Goal: Ask a question: Seek information or help from site administrators or community

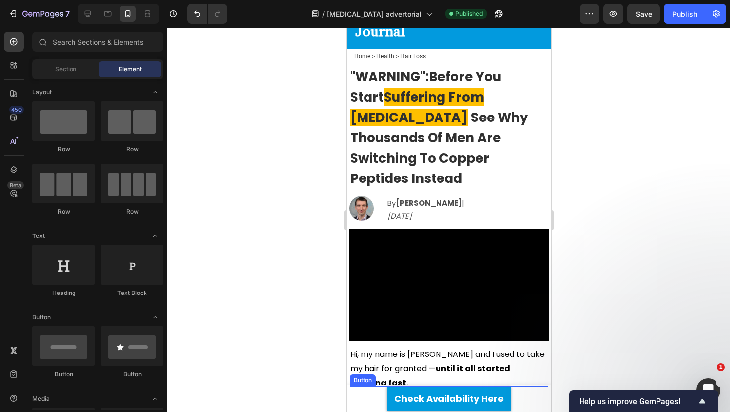
click at [357, 398] on div "Check Availability Here Button" at bounding box center [448, 399] width 199 height 25
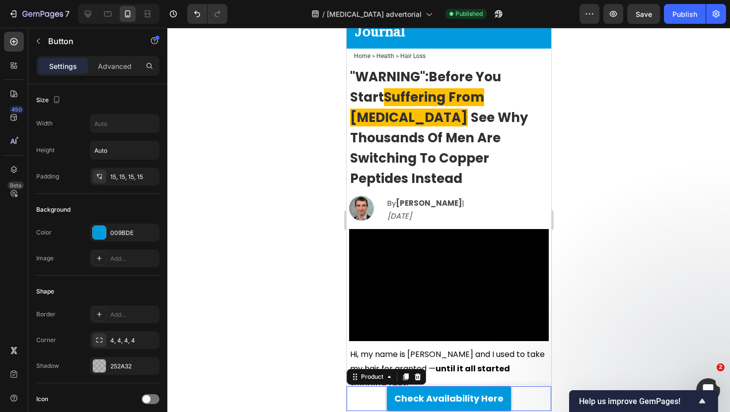
click at [347, 391] on div "Get Up to 67% OFF [DATE] Text Block Check Availability Here Button Row Product 0" at bounding box center [448, 399] width 205 height 25
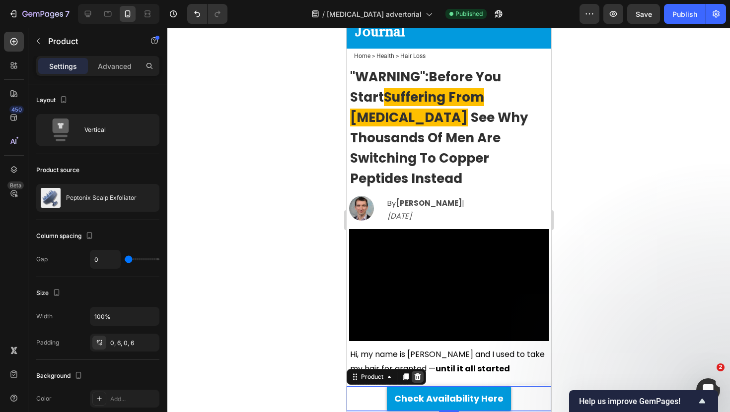
click at [421, 377] on div at bounding box center [417, 377] width 12 height 12
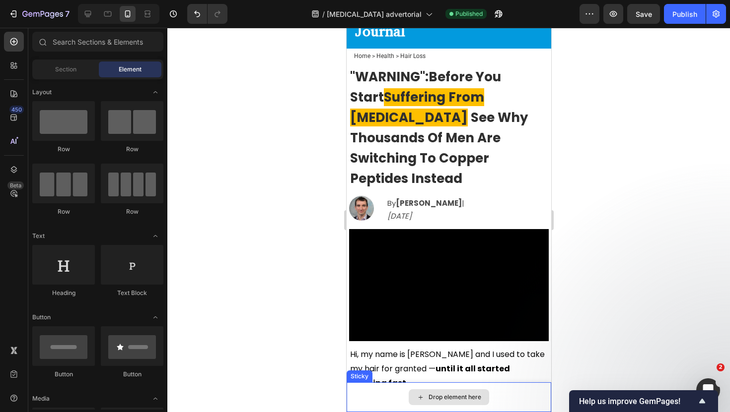
click at [420, 394] on icon at bounding box center [420, 398] width 8 height 8
click at [416, 392] on div "Drop element here" at bounding box center [448, 398] width 80 height 16
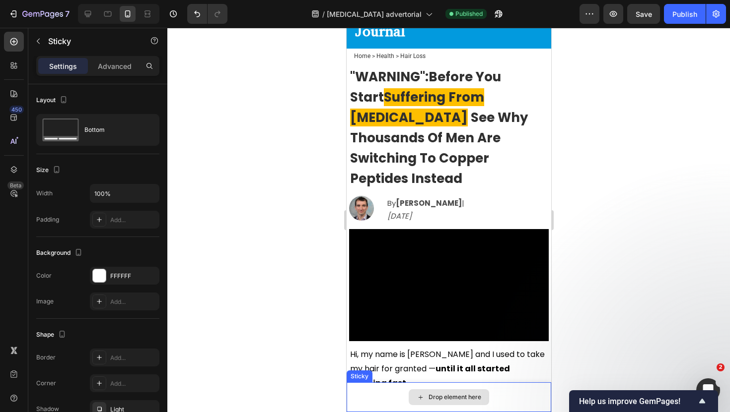
click at [400, 388] on div "Drop element here" at bounding box center [448, 398] width 205 height 30
click at [418, 369] on icon at bounding box center [416, 373] width 8 height 8
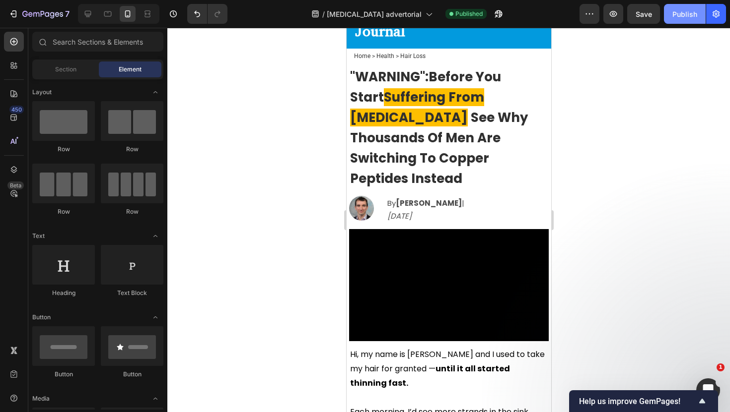
click at [692, 12] on div "Publish" at bounding box center [684, 14] width 25 height 10
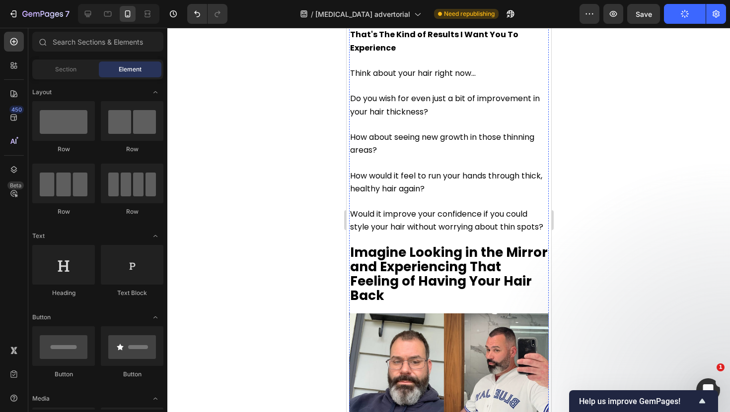
scroll to position [4615, 0]
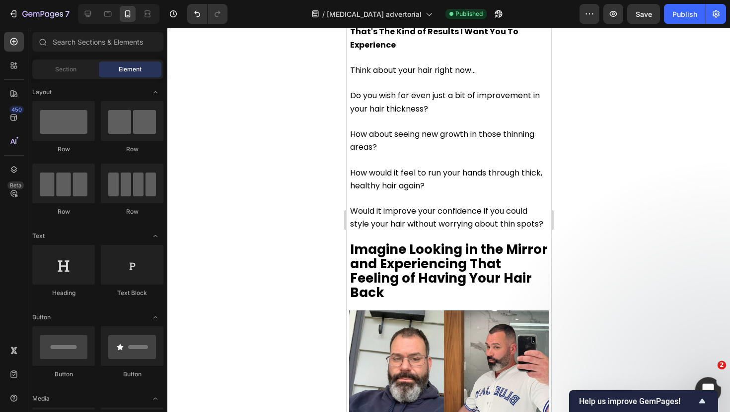
click at [698, 383] on div "Open Intercom Messenger" at bounding box center [706, 389] width 33 height 33
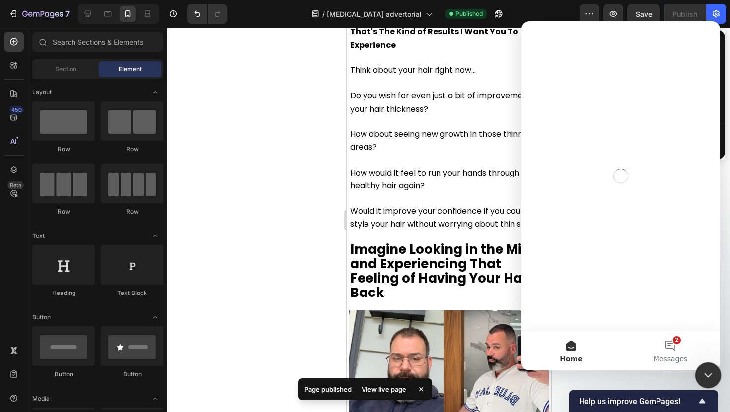
scroll to position [0, 0]
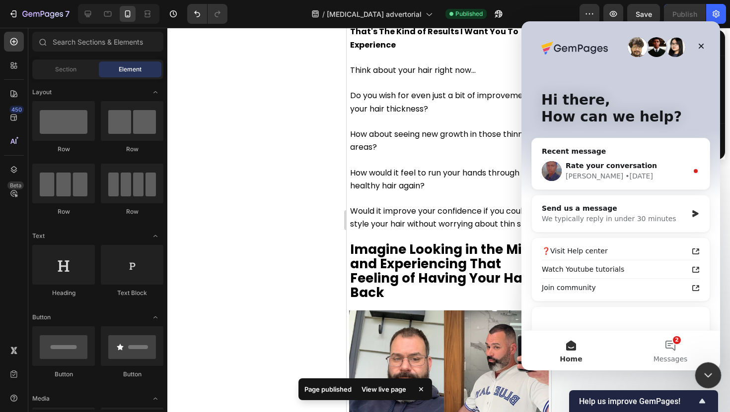
click at [697, 367] on div "Close Intercom Messenger" at bounding box center [706, 374] width 24 height 24
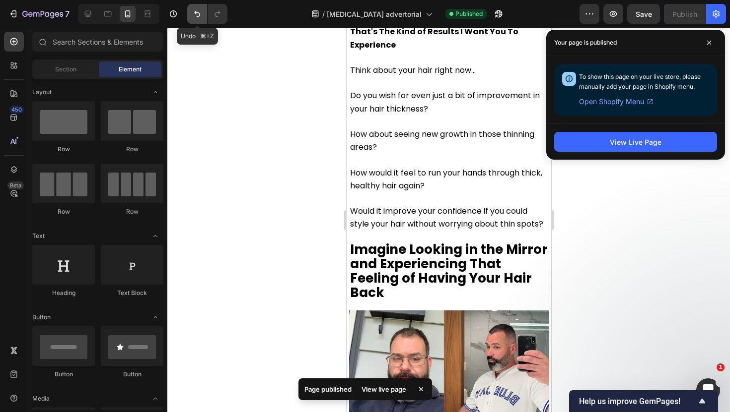
click at [197, 14] on icon "Undo/Redo" at bounding box center [197, 14] width 10 height 10
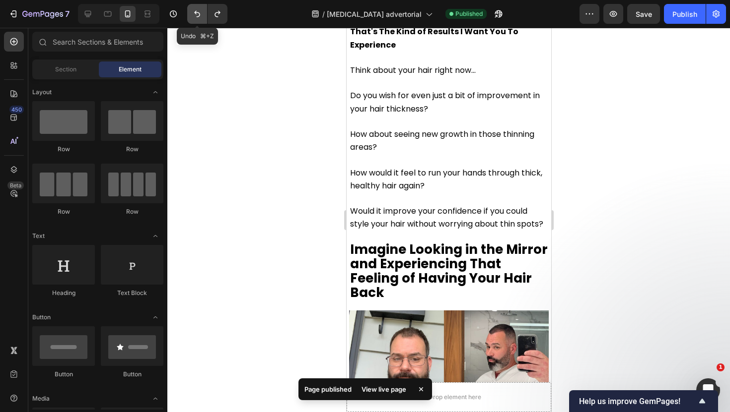
click at [197, 14] on icon "Undo/Redo" at bounding box center [197, 14] width 10 height 10
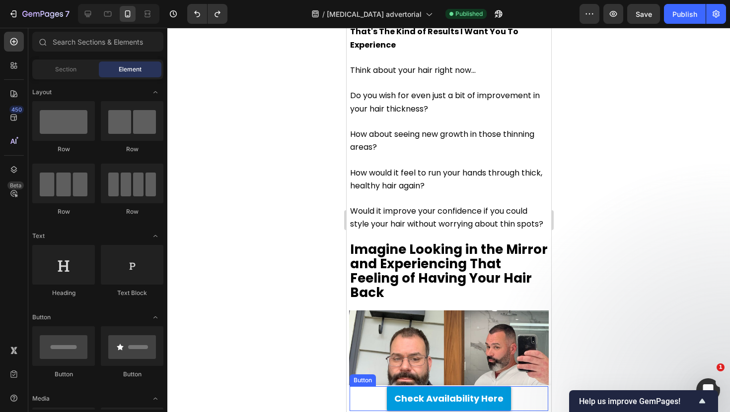
click at [365, 397] on div "Check Availability Here Button" at bounding box center [448, 399] width 199 height 25
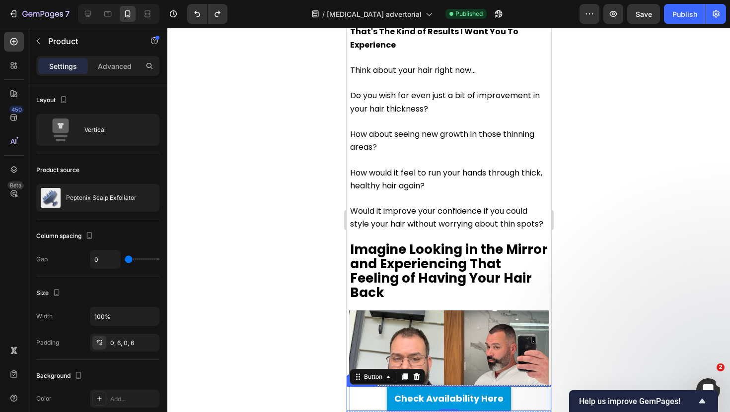
click at [347, 394] on div "Get Up to 67% OFF [DATE] Text Block Check Availability Here Button 0 Row Product" at bounding box center [448, 399] width 205 height 25
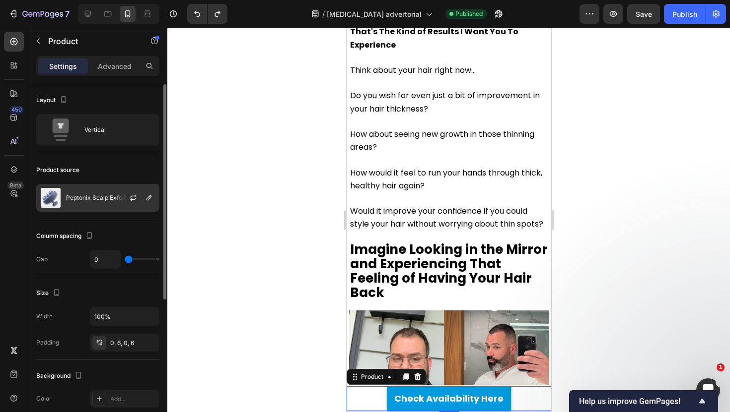
click at [103, 204] on div "Peptonix Scalp Exfoliator" at bounding box center [97, 198] width 123 height 28
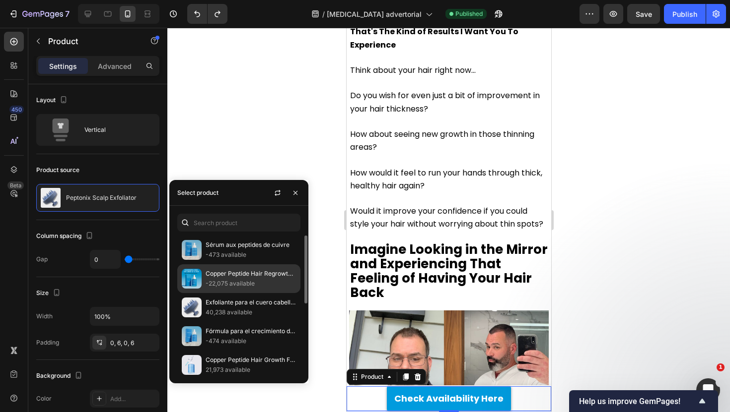
click at [232, 283] on p "-22,075 available" at bounding box center [250, 284] width 90 height 10
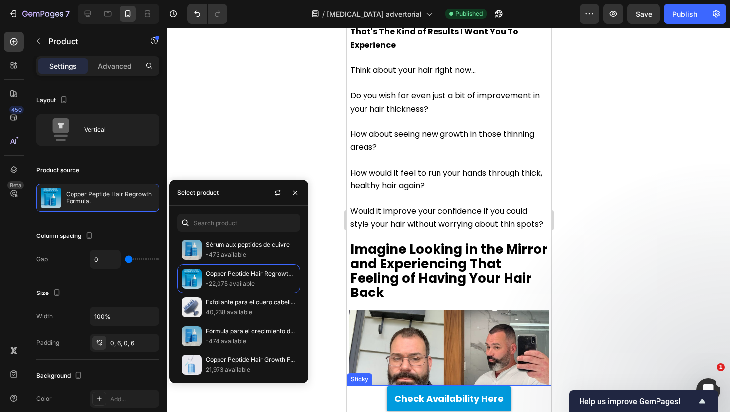
click at [381, 386] on div "Get Up to 67% OFF [DATE] Text Block Check Availability Here Button Row Product" at bounding box center [448, 399] width 205 height 27
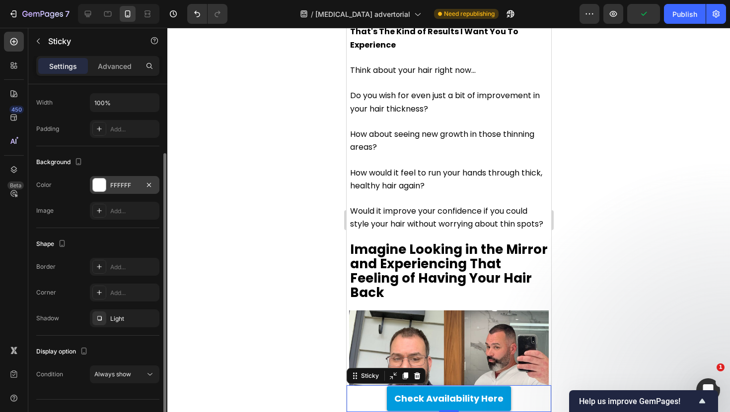
scroll to position [110, 0]
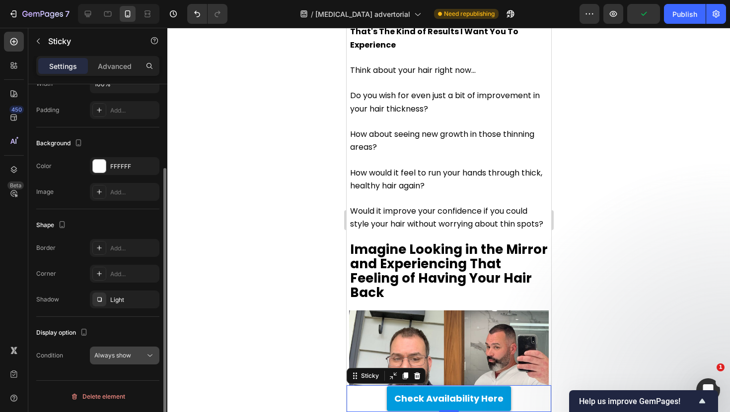
click at [127, 349] on button "Always show" at bounding box center [124, 356] width 69 height 18
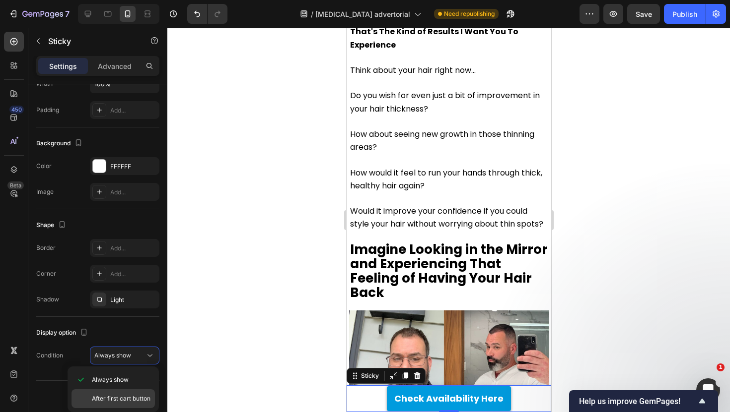
click at [134, 396] on span "After first cart button" at bounding box center [121, 399] width 59 height 9
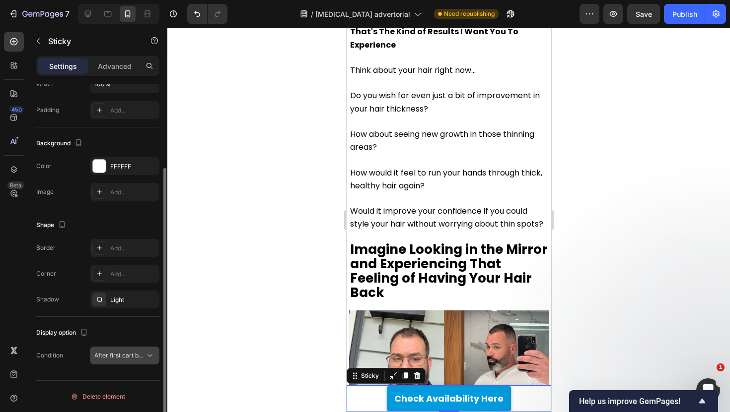
click at [128, 362] on button "After first cart button" at bounding box center [124, 356] width 69 height 18
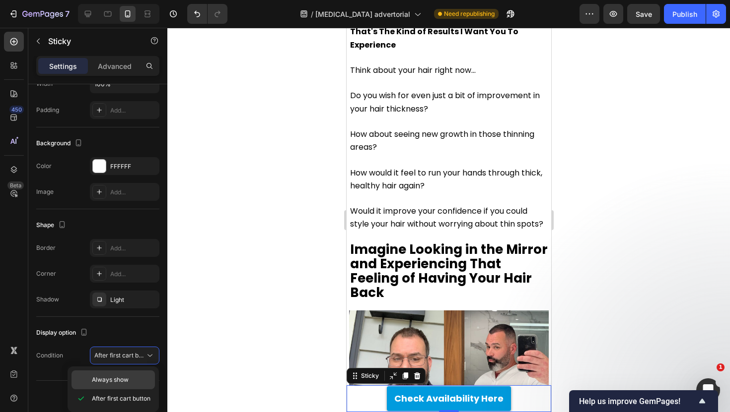
click at [127, 377] on span "Always show" at bounding box center [110, 380] width 37 height 9
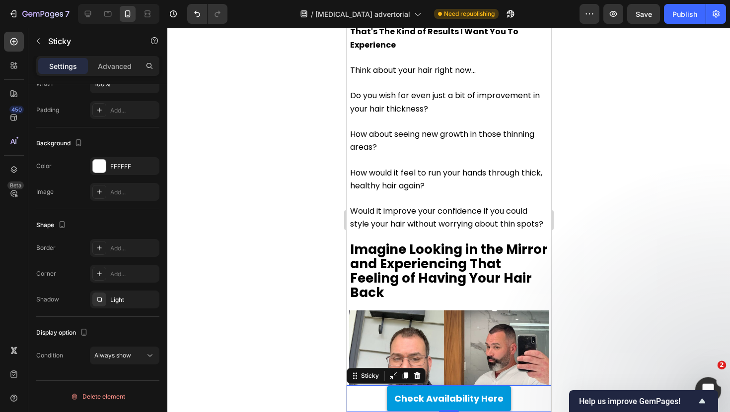
click at [707, 386] on icon "Open Intercom Messenger" at bounding box center [706, 389] width 16 height 16
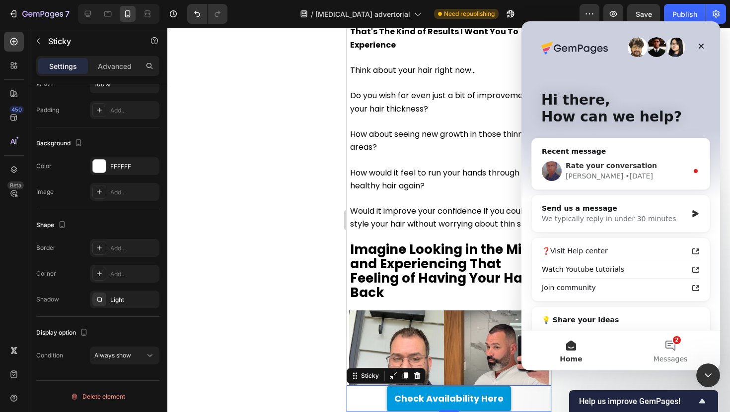
click at [625, 173] on div "• 4d ago" at bounding box center [639, 176] width 28 height 10
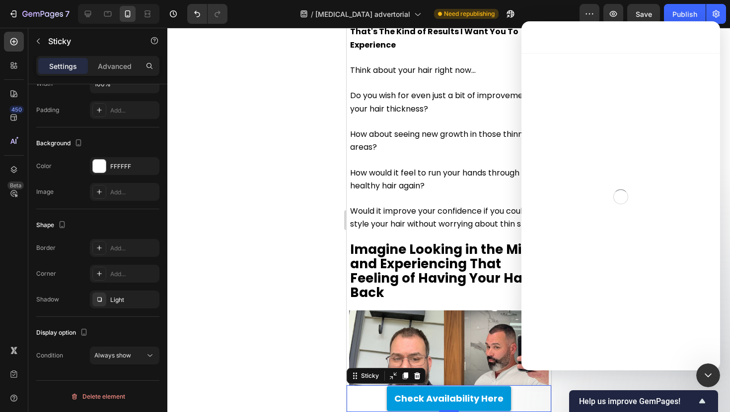
scroll to position [101, 0]
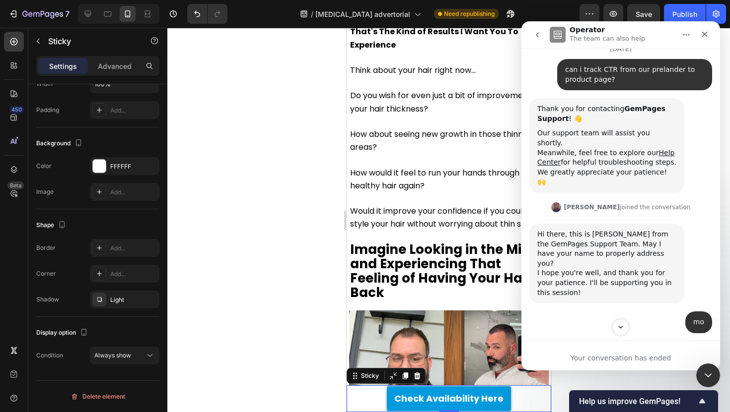
click at [533, 36] on button "go back" at bounding box center [537, 34] width 19 height 19
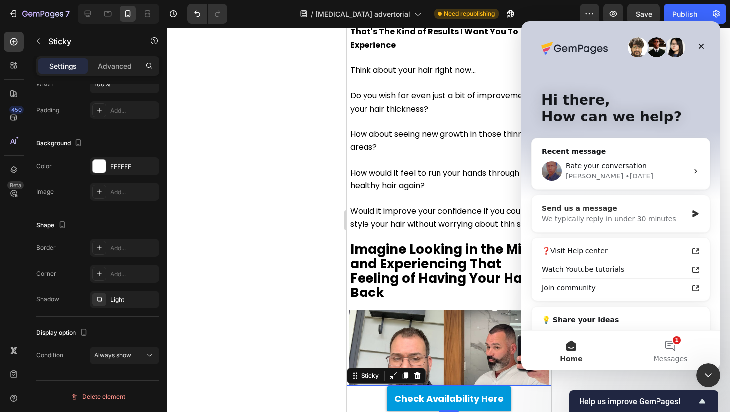
click at [595, 219] on div "We typically reply in under 30 minutes" at bounding box center [614, 219] width 145 height 10
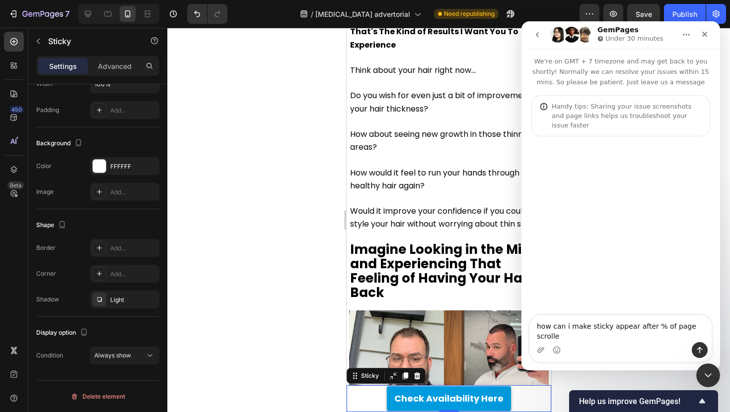
type textarea "how can i make sticky appear after % of page scrolled"
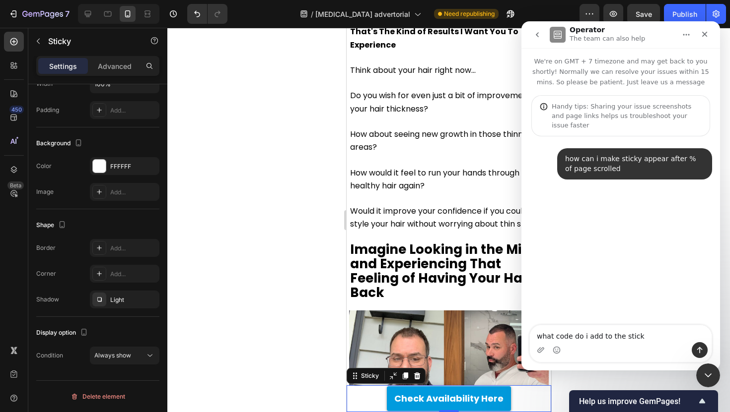
type textarea "what code do i add to the sticky"
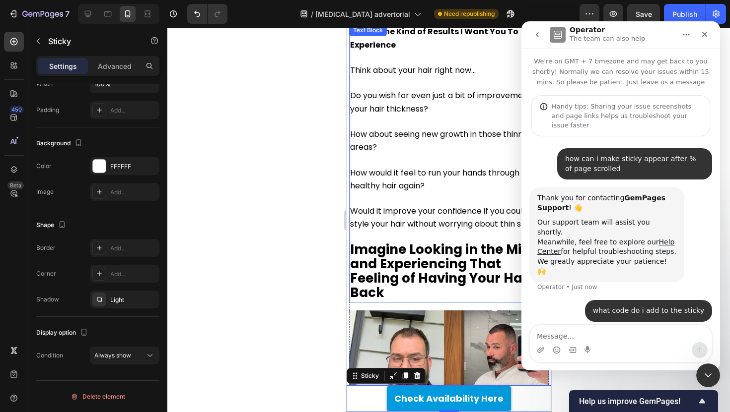
click at [277, 197] on div at bounding box center [448, 220] width 562 height 385
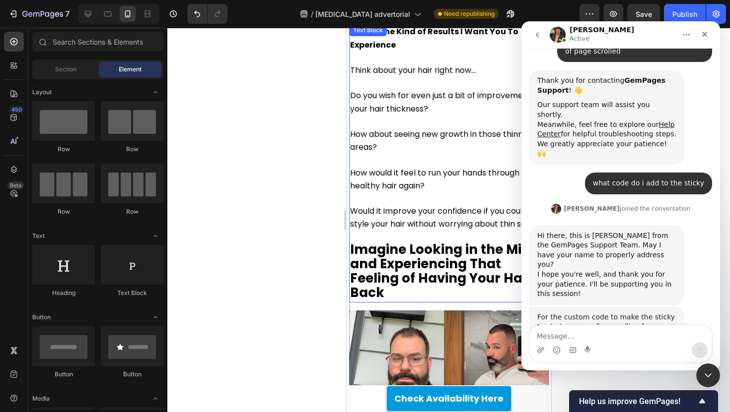
scroll to position [150, 0]
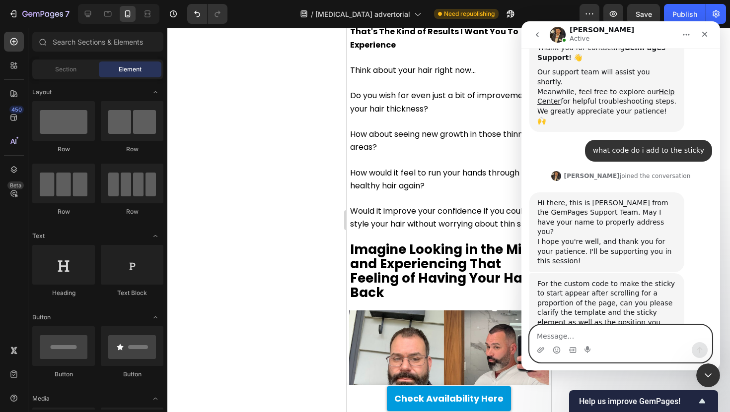
click at [629, 341] on textarea "Message…" at bounding box center [621, 334] width 182 height 17
type textarea "[DOMAIN_NAME][URL]"
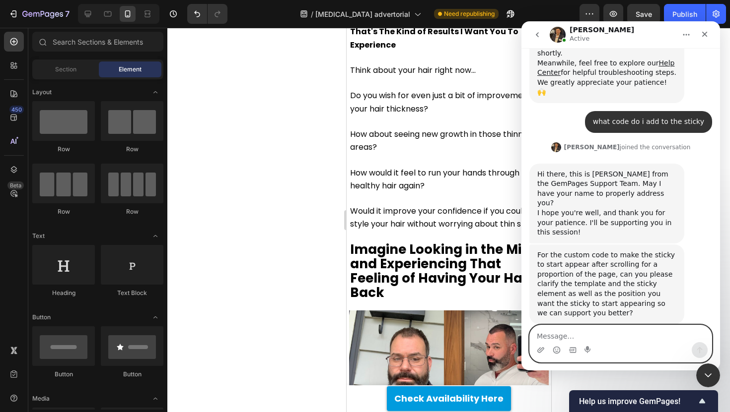
scroll to position [180, 0]
click at [540, 350] on icon "Upload attachment" at bounding box center [540, 349] width 7 height 5
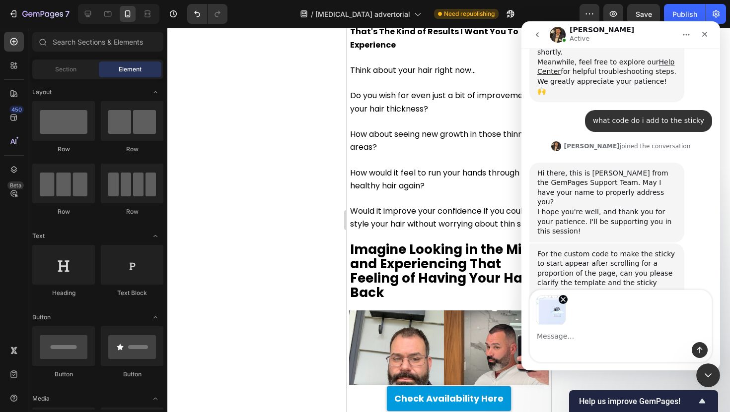
scroll to position [215, 0]
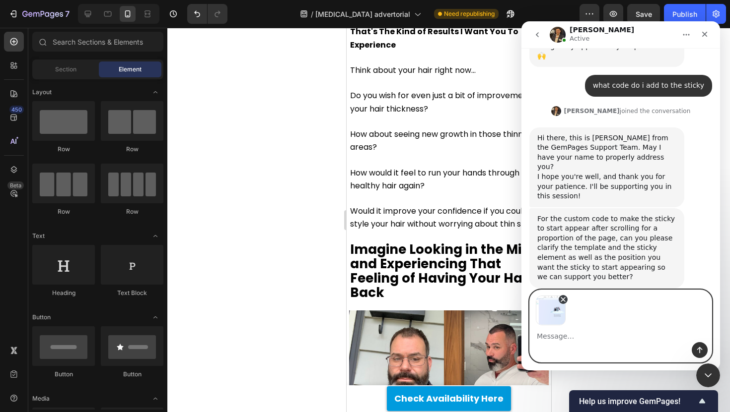
click at [561, 299] on icon "Remove image 1" at bounding box center [563, 300] width 8 height 8
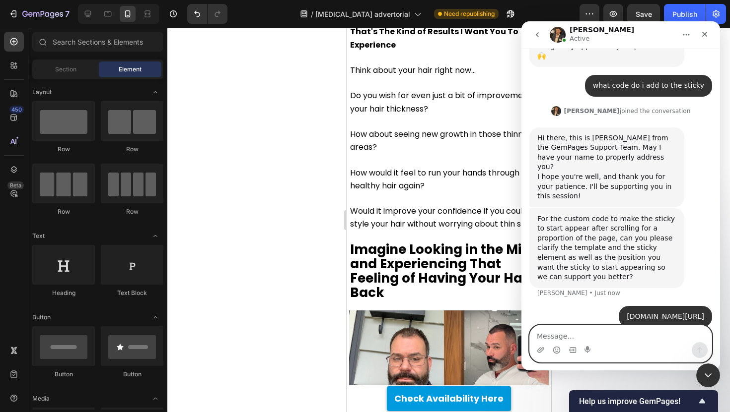
scroll to position [180, 0]
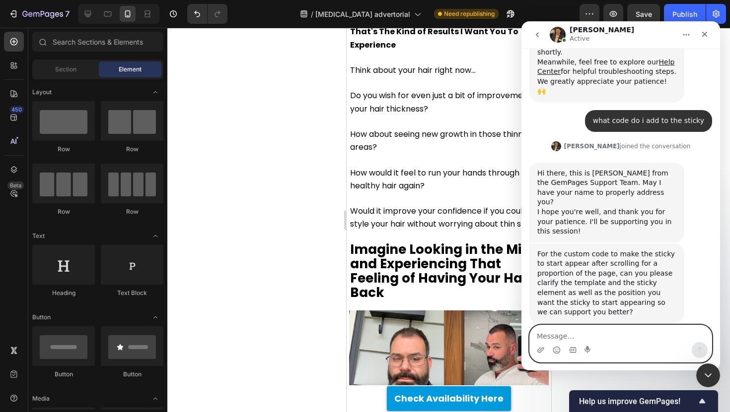
click at [545, 341] on textarea "Message…" at bounding box center [621, 334] width 182 height 17
click at [545, 349] on div "Intercom messenger" at bounding box center [621, 350] width 182 height 16
click at [543, 351] on icon "Upload attachment" at bounding box center [541, 350] width 8 height 8
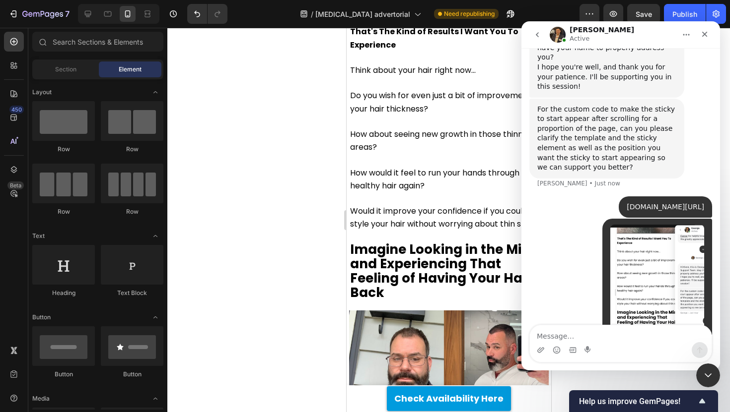
scroll to position [326, 0]
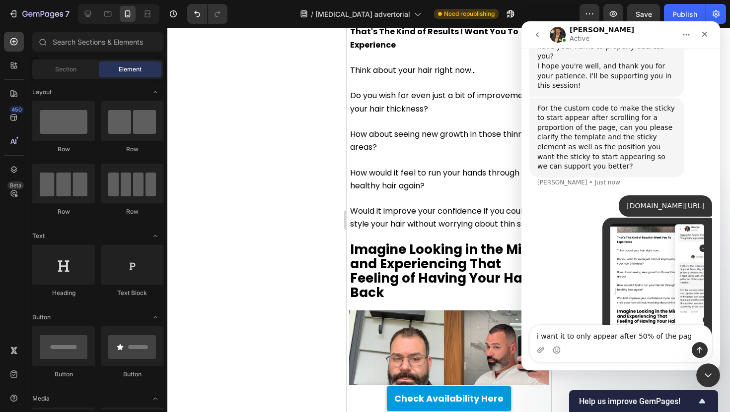
type textarea "i want it to only appear after 50% of the page"
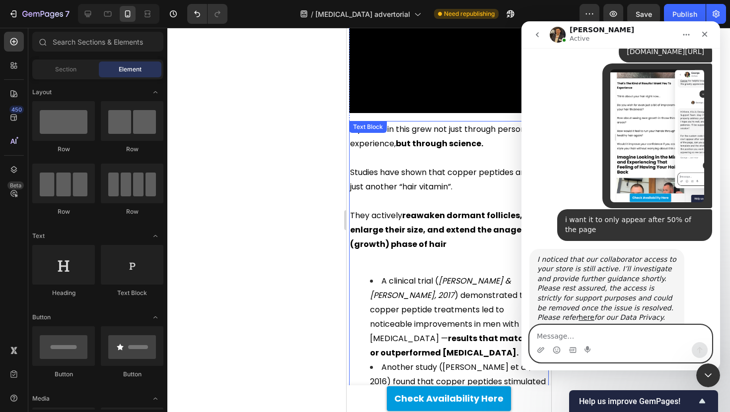
scroll to position [2610, 0]
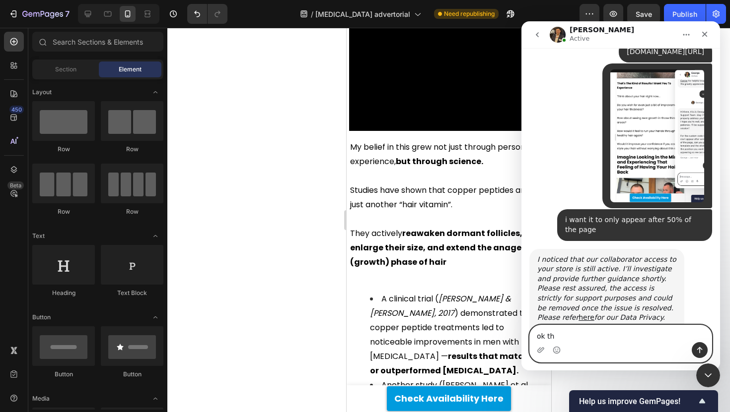
type textarea "ok thx"
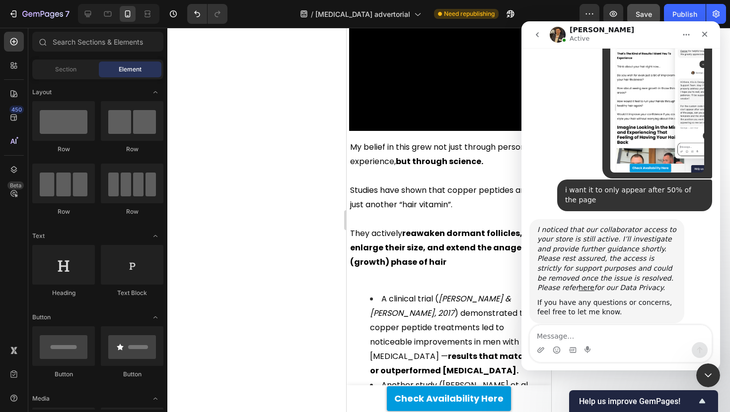
click at [641, 15] on span "Save" at bounding box center [643, 14] width 16 height 8
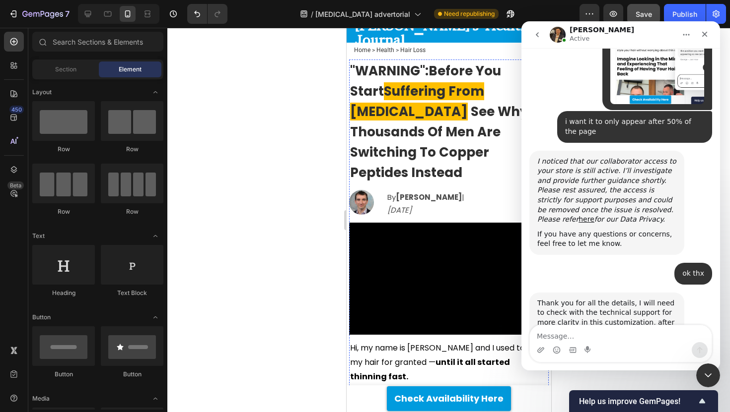
scroll to position [0, 0]
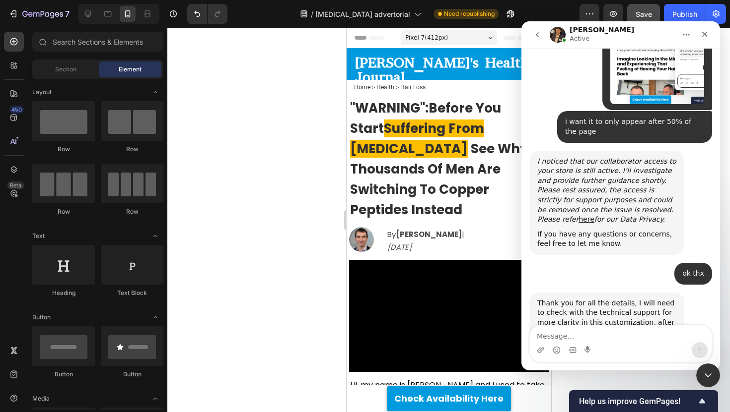
click at [312, 160] on div at bounding box center [448, 220] width 562 height 385
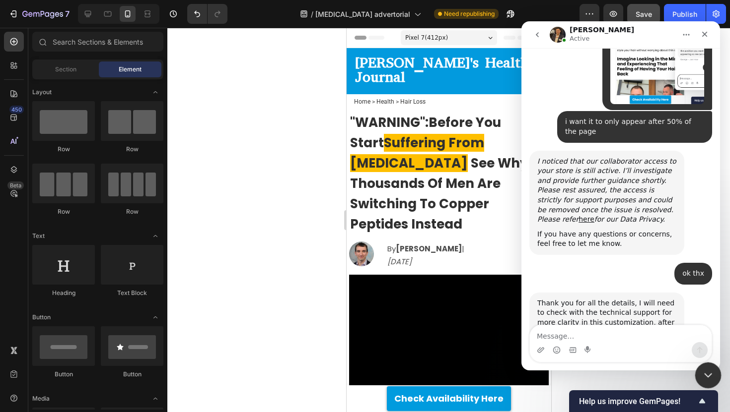
click at [713, 369] on div "Close Intercom Messenger" at bounding box center [706, 374] width 24 height 24
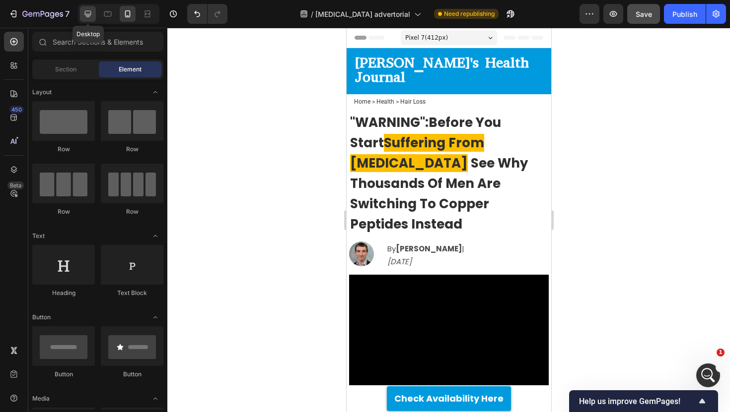
click at [85, 13] on icon at bounding box center [88, 14] width 6 height 6
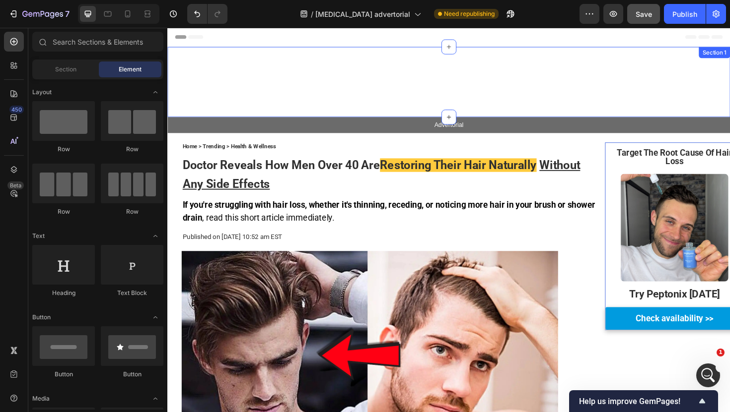
click at [315, 99] on div "Adam's Health Journal Heading Row" at bounding box center [465, 85] width 596 height 43
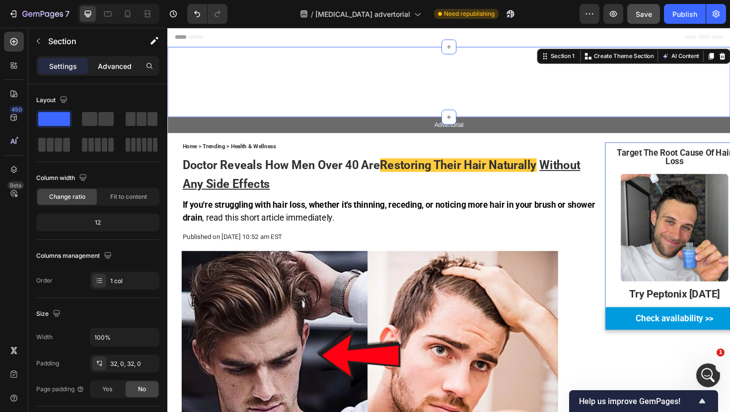
click at [117, 69] on p "Advanced" at bounding box center [115, 66] width 34 height 10
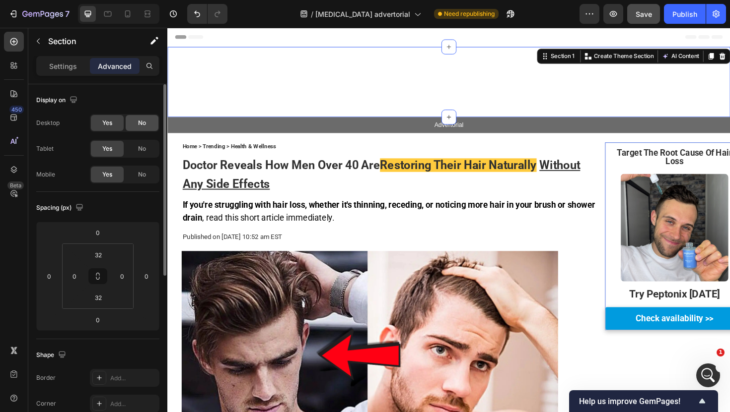
click at [143, 129] on div "No" at bounding box center [142, 123] width 33 height 16
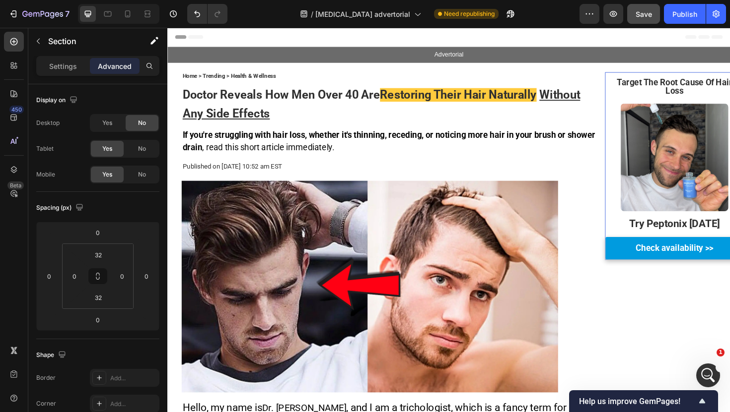
drag, startPoint x: 295, startPoint y: 39, endPoint x: 214, endPoint y: 71, distance: 87.3
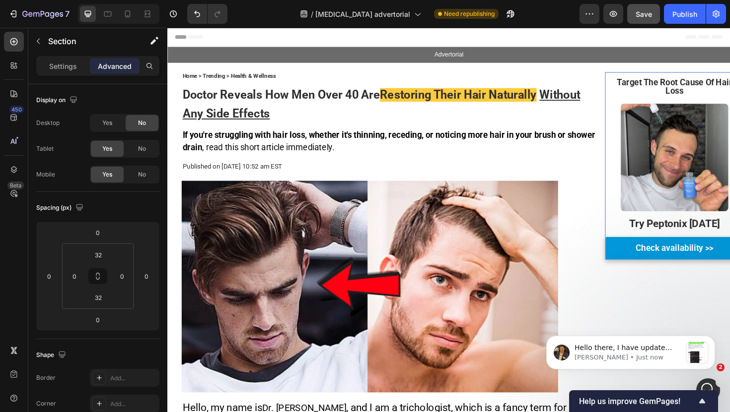
scroll to position [1109, 0]
click at [651, 362] on p "George • Just now" at bounding box center [627, 357] width 107 height 9
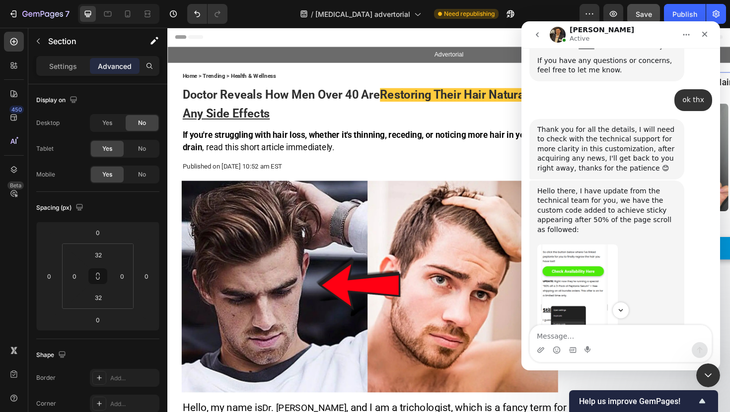
scroll to position [729, 0]
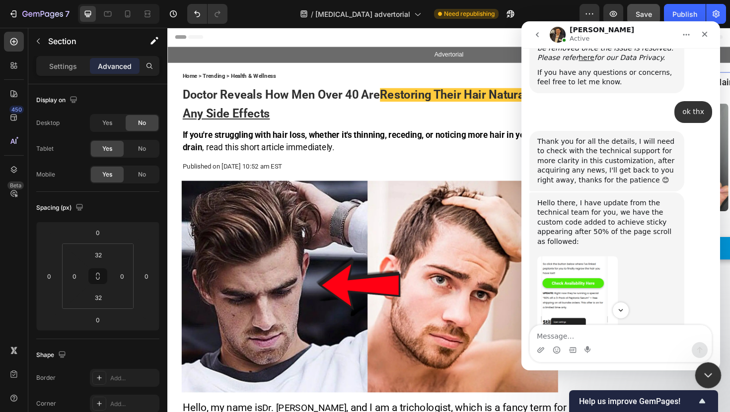
click at [706, 384] on div "Close Intercom Messenger" at bounding box center [706, 374] width 24 height 24
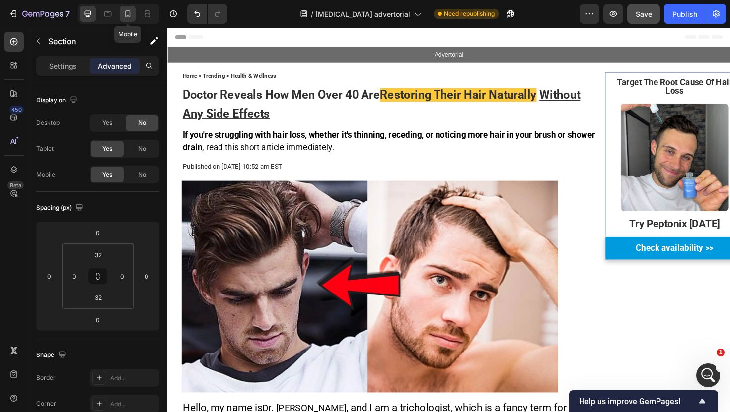
click at [131, 7] on div at bounding box center [128, 14] width 16 height 16
type input "0"
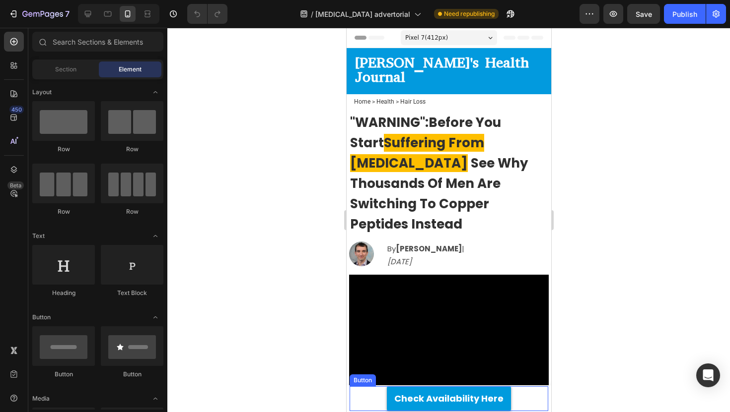
click at [357, 390] on div "Check Availability Here Button" at bounding box center [448, 399] width 199 height 25
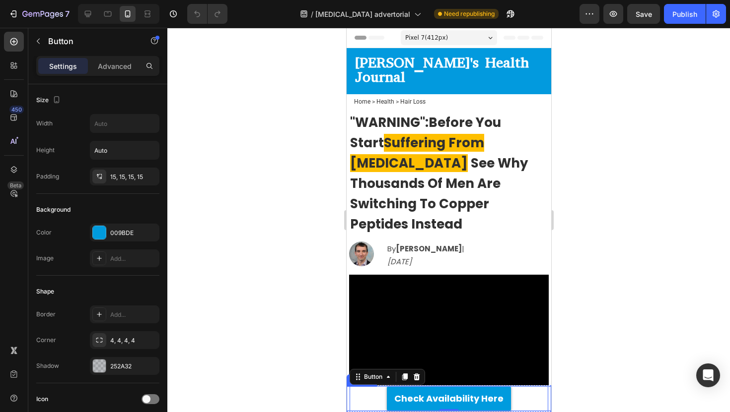
click at [347, 390] on div "Get Up to 67% OFF [DATE] Text Block Check Availability Here Button 0 Row Product" at bounding box center [448, 399] width 205 height 25
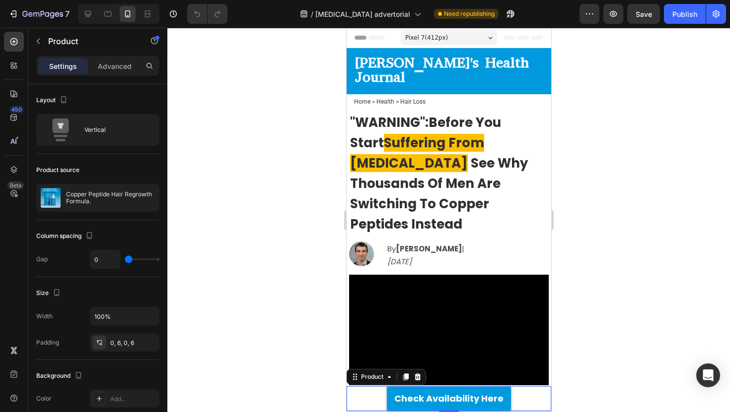
click at [331, 371] on div at bounding box center [448, 220] width 562 height 385
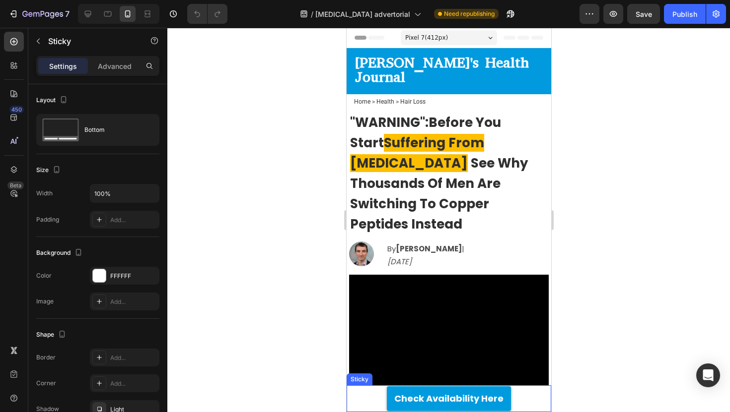
click at [353, 381] on div "Sticky" at bounding box center [359, 379] width 22 height 9
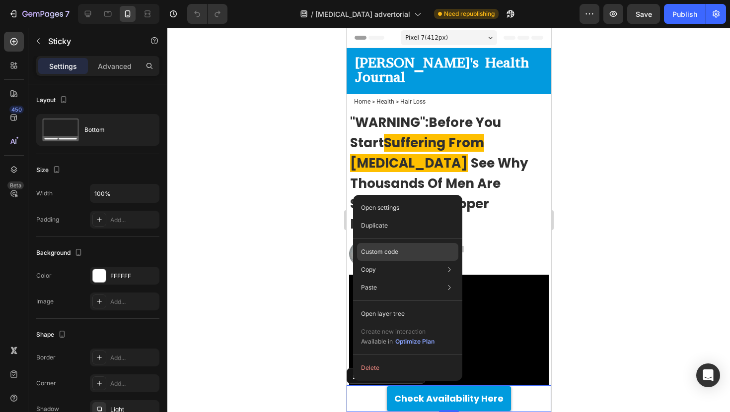
click at [381, 256] on p "Custom code" at bounding box center [379, 252] width 37 height 9
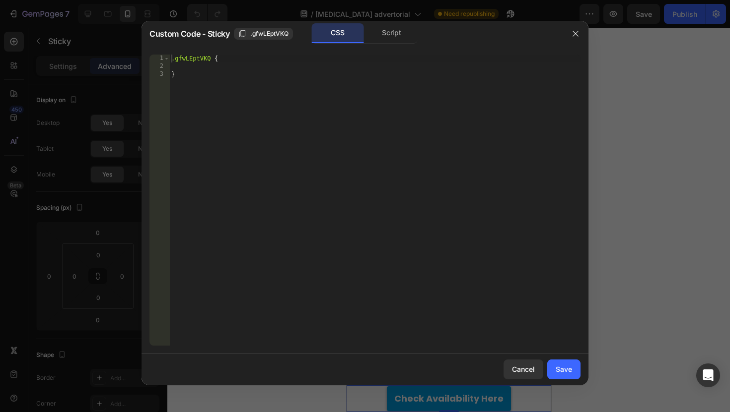
click at [369, 43] on div "CSS Script" at bounding box center [365, 33] width 106 height 20
click at [379, 38] on div "Script" at bounding box center [391, 33] width 52 height 20
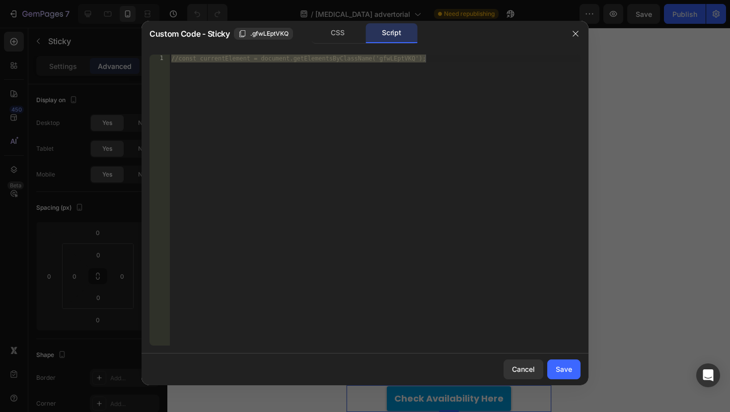
click at [603, 171] on div at bounding box center [365, 206] width 730 height 412
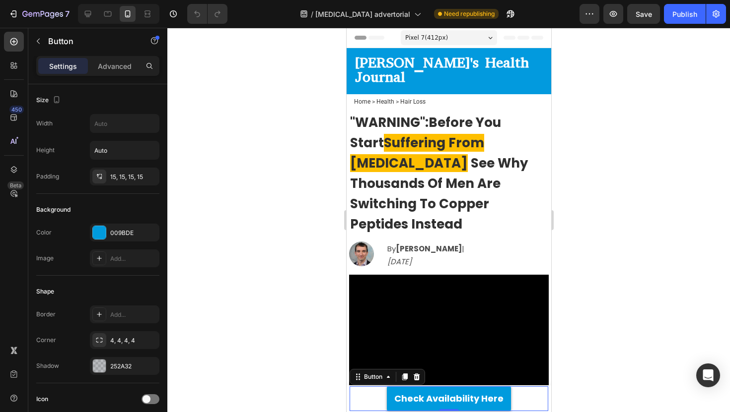
click at [375, 401] on div "Check Availability Here Button 0" at bounding box center [448, 399] width 199 height 25
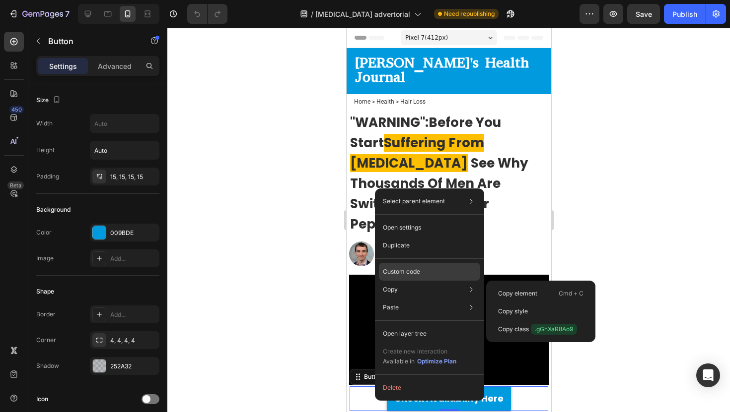
click at [413, 275] on p "Custom code" at bounding box center [401, 272] width 37 height 9
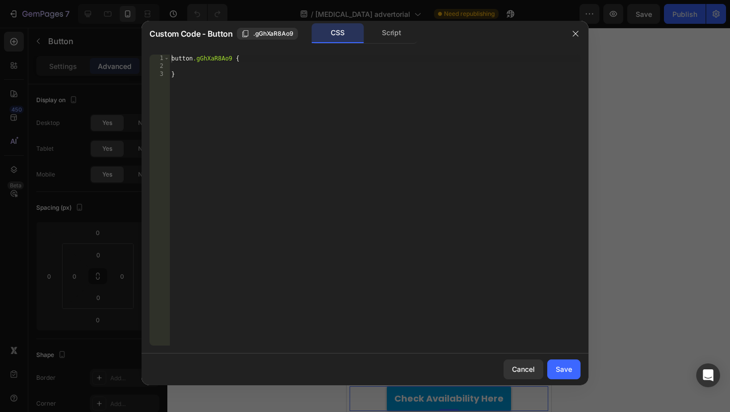
click at [626, 160] on div at bounding box center [365, 206] width 730 height 412
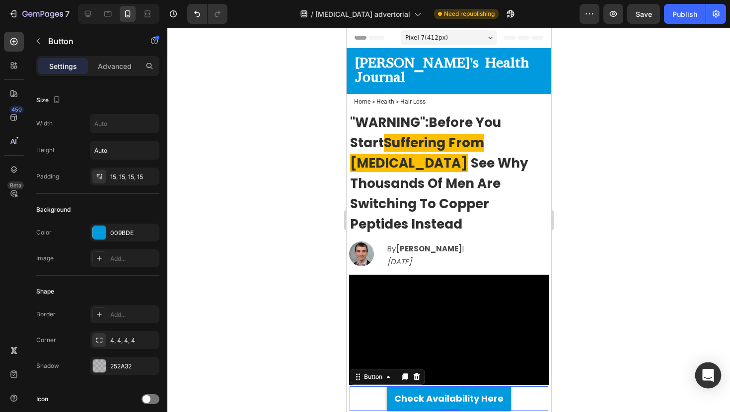
click at [704, 374] on icon "Open Intercom Messenger" at bounding box center [707, 375] width 11 height 13
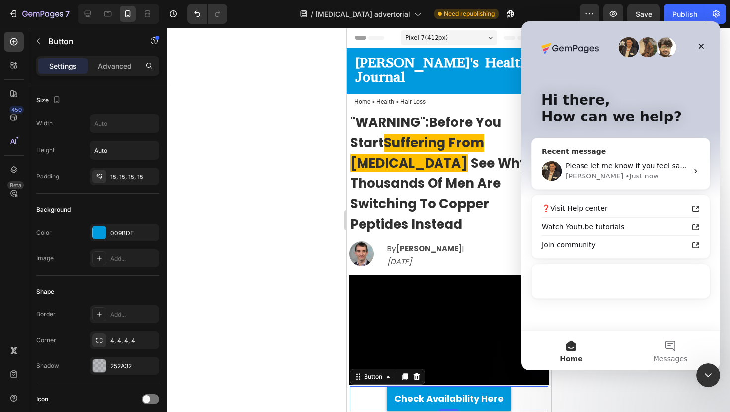
click at [625, 173] on div "• Just now" at bounding box center [641, 176] width 33 height 10
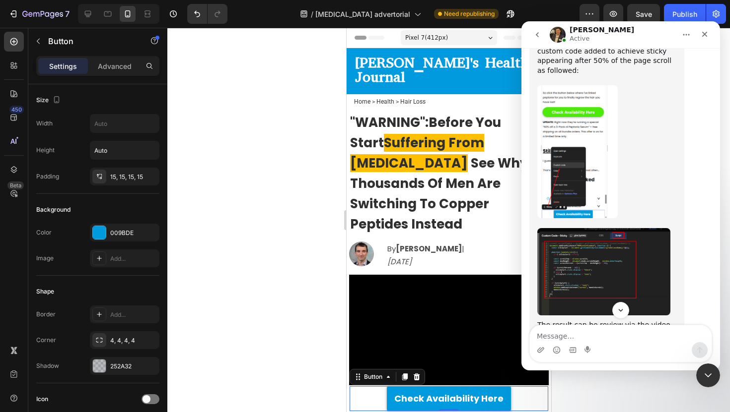
scroll to position [991, 0]
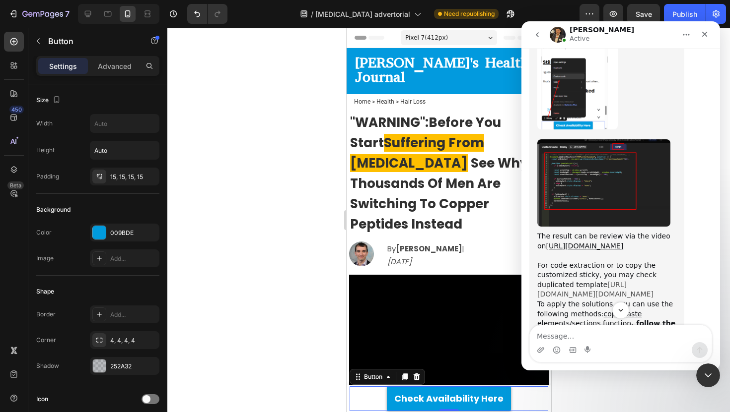
click at [595, 281] on link "[URL][DOMAIN_NAME][DOMAIN_NAME]" at bounding box center [595, 290] width 116 height 18
click at [706, 26] on div "Close" at bounding box center [704, 34] width 18 height 18
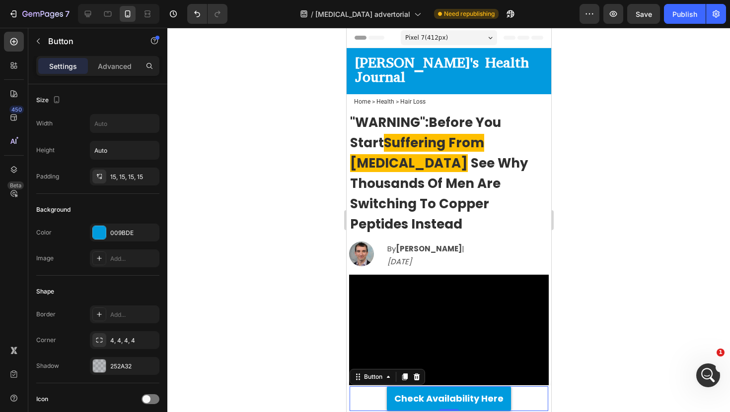
scroll to position [1164, 0]
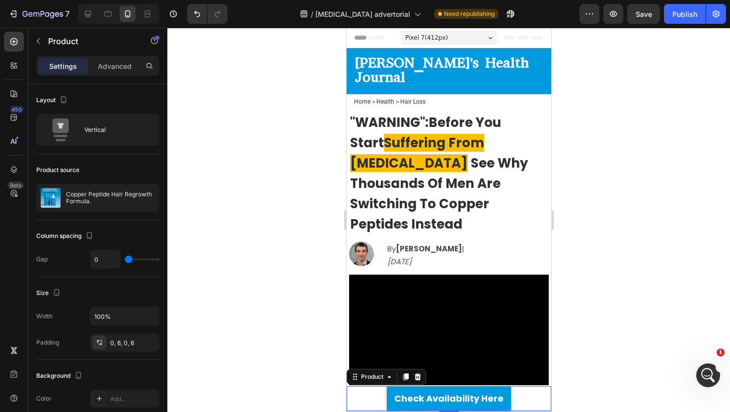
click at [347, 388] on div "Get Up to 67% OFF [DATE] Text Block Check Availability Here Button Row Product 2" at bounding box center [448, 399] width 205 height 25
click at [322, 384] on div at bounding box center [448, 220] width 562 height 385
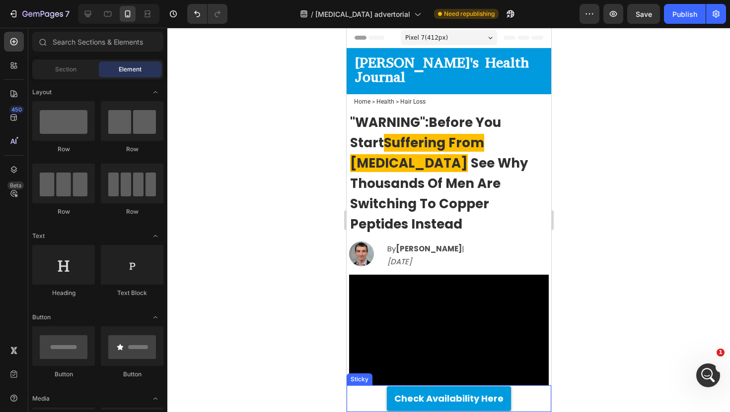
click at [355, 386] on div "Get Up to 67% OFF [DATE] Text Block Check Availability Here Button Row Product" at bounding box center [448, 399] width 205 height 27
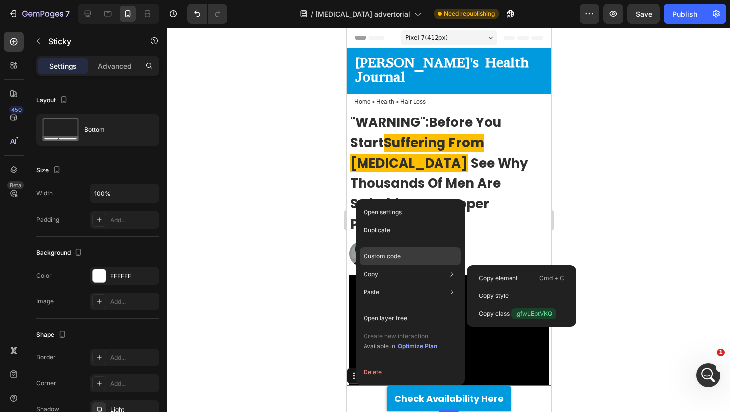
click at [382, 257] on p "Custom code" at bounding box center [381, 256] width 37 height 9
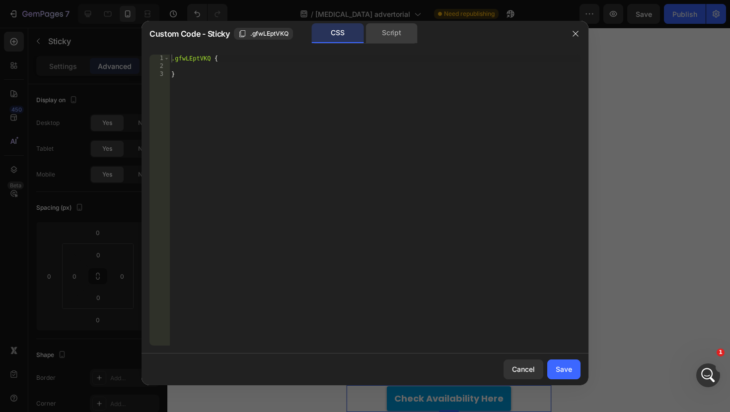
click at [383, 39] on div "Script" at bounding box center [391, 33] width 52 height 20
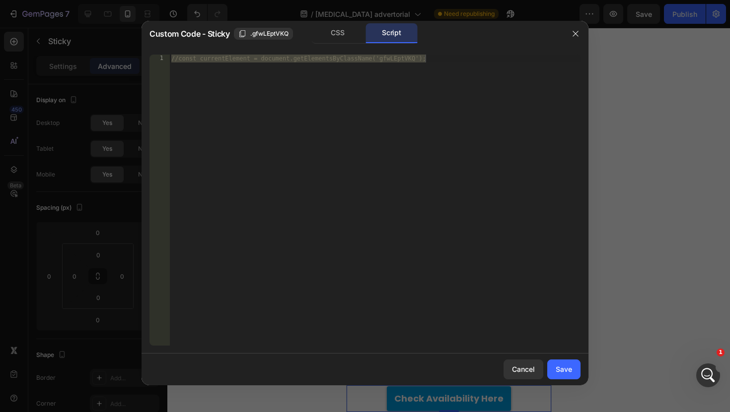
type textarea "//const currentElement = document.getElementsByClassName('gfwLEptVKQ');"
click at [301, 102] on div "//const currentElement = document.getElementsByClassName('gfwLEptVKQ');" at bounding box center [374, 208] width 411 height 307
paste textarea
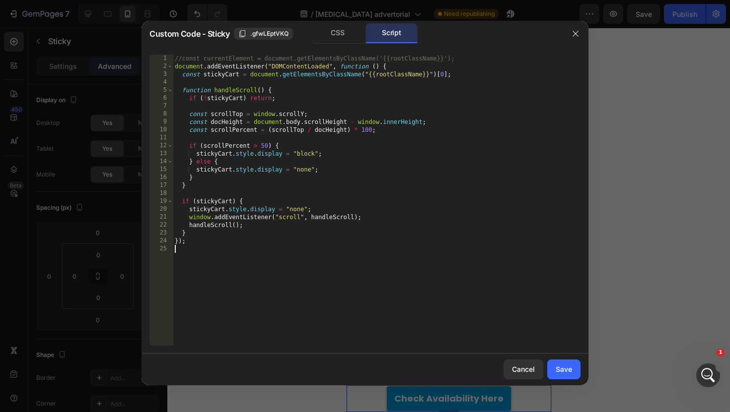
click at [266, 145] on div "//const currentElement = document.getElementsByClassName('{{rootClassName}}'); …" at bounding box center [377, 208] width 408 height 307
type textarea "if (scrollPercent > 50) {"
click at [557, 373] on div "Save" at bounding box center [563, 369] width 16 height 10
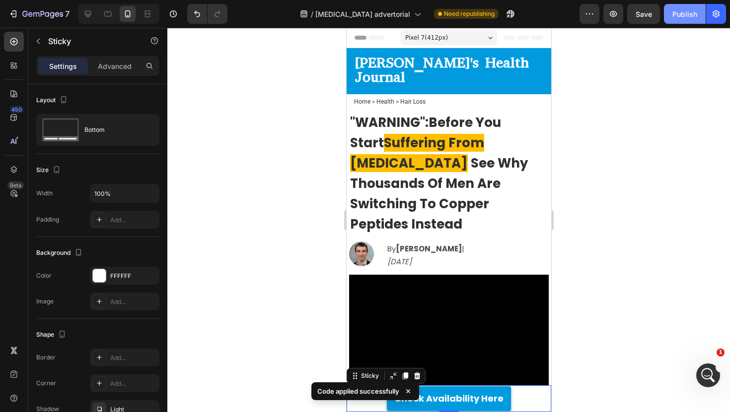
click at [678, 19] on button "Publish" at bounding box center [685, 14] width 42 height 20
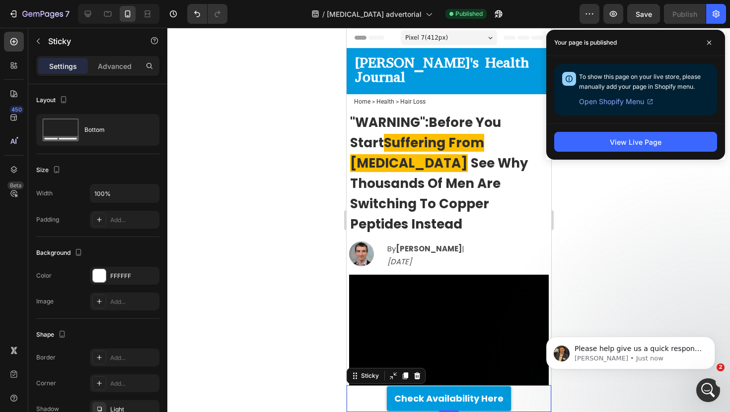
scroll to position [1216, 0]
click at [589, 390] on span "Please help give us a quick response over how well GemPages product and the sup…" at bounding box center [638, 369] width 128 height 48
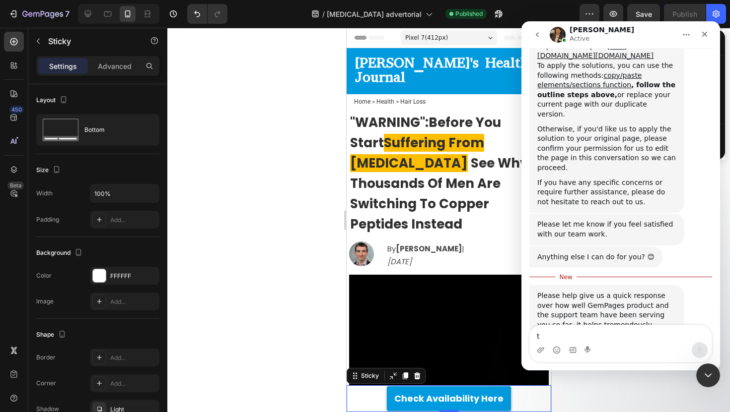
scroll to position [1232, 0]
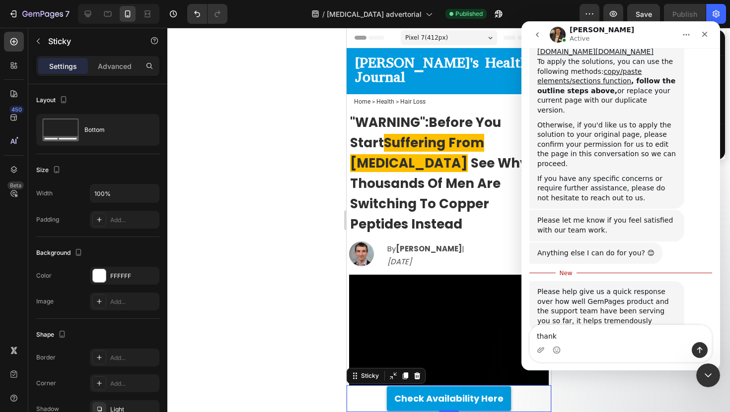
type textarea "thanks"
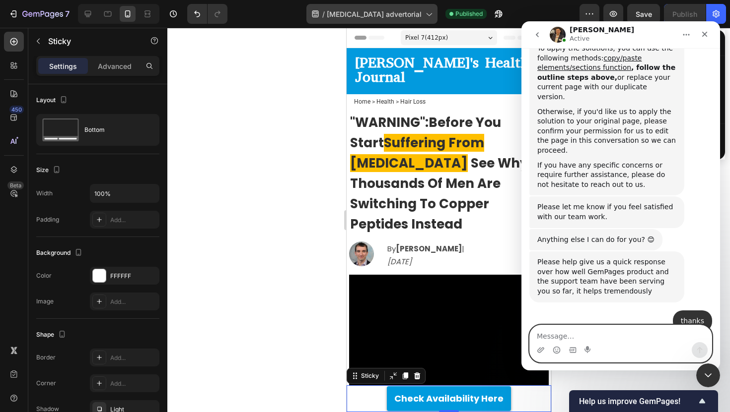
scroll to position [1414, 0]
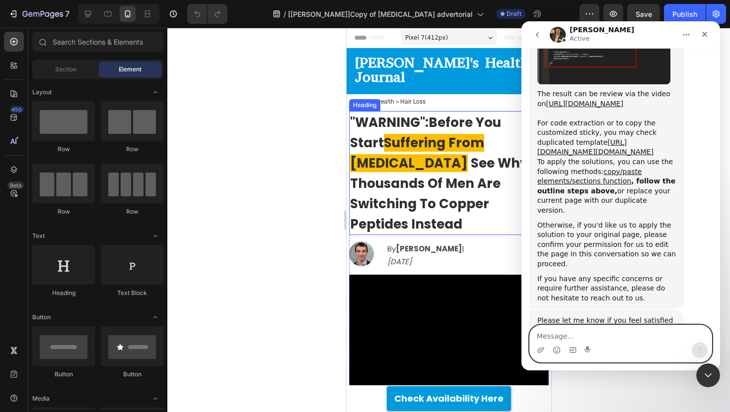
scroll to position [1141, 0]
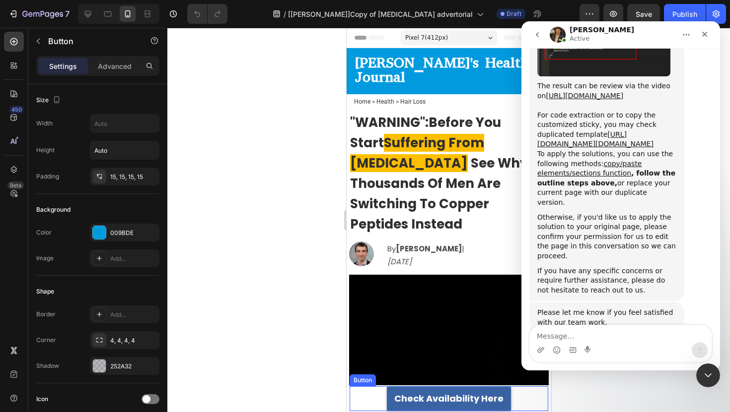
click at [388, 390] on link "Check Availability Here" at bounding box center [448, 399] width 124 height 25
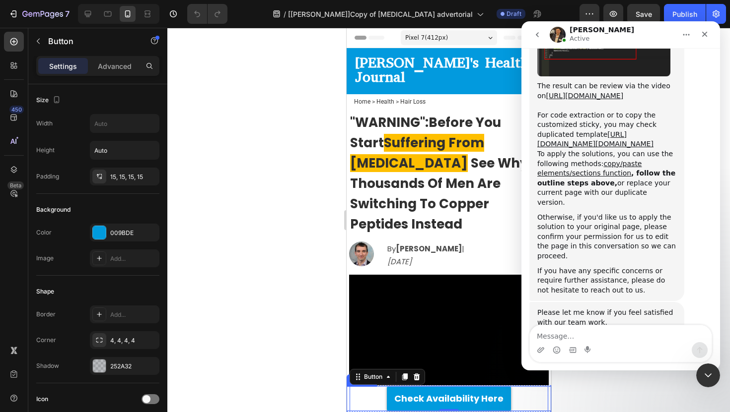
click at [346, 386] on div "Get Up to 67% OFF [DATE] Text Block Check Availability Here Button 0 Row Product" at bounding box center [448, 399] width 205 height 27
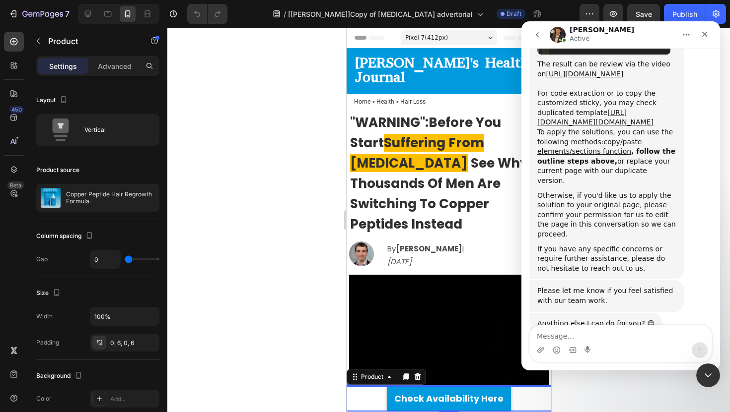
scroll to position [1164, 0]
click at [305, 364] on div at bounding box center [448, 220] width 562 height 385
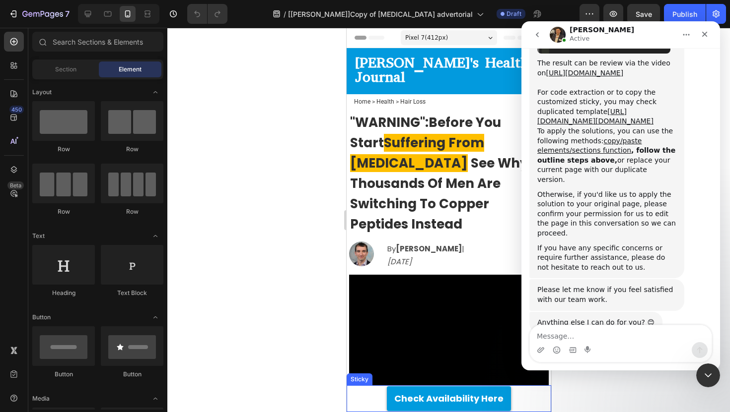
click at [352, 386] on div "Get Up to 67% OFF [DATE] Text Block Check Availability Here Button Row Product" at bounding box center [448, 399] width 205 height 27
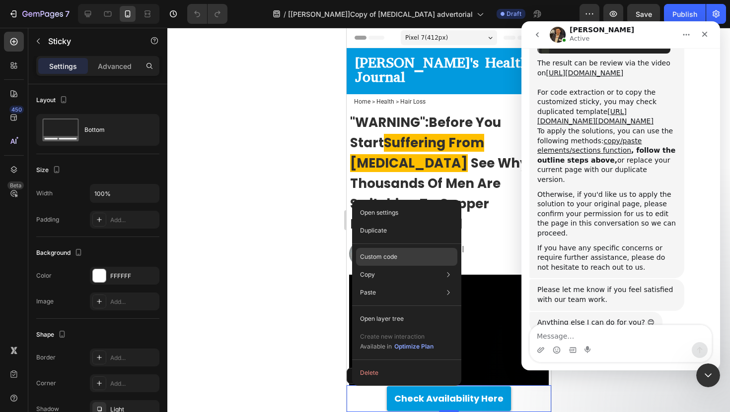
click at [377, 254] on p "Custom code" at bounding box center [378, 257] width 37 height 9
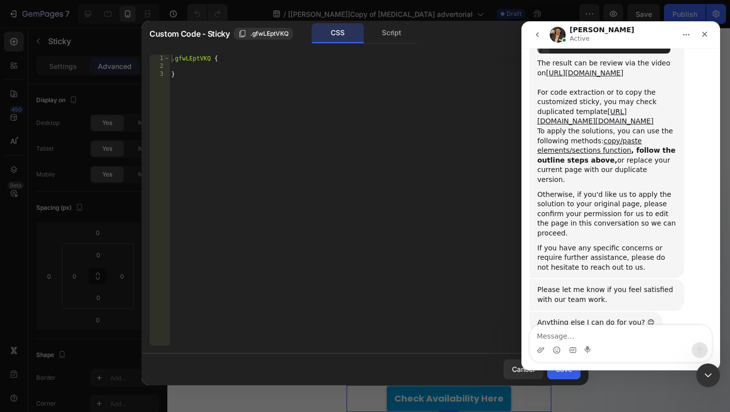
click at [395, 19] on div at bounding box center [365, 206] width 730 height 412
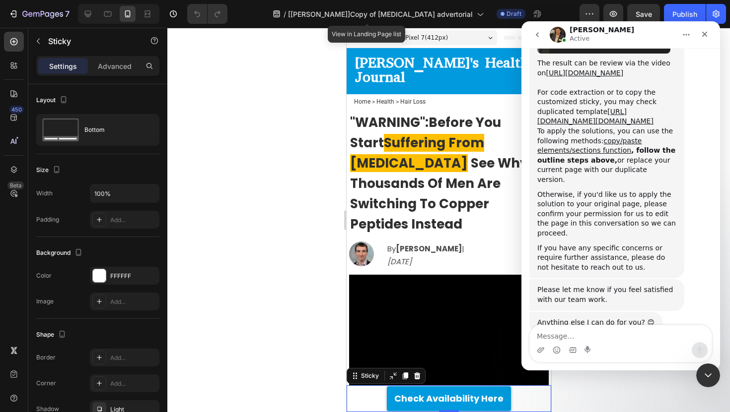
click at [394, 29] on div "Header" at bounding box center [448, 38] width 189 height 20
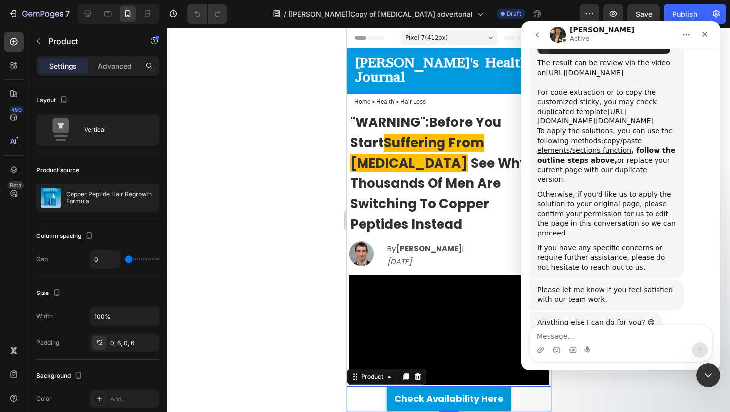
click at [347, 387] on div "Get Up to 67% OFF [DATE] Text Block Check Availability Here Button Row Product 2" at bounding box center [448, 399] width 205 height 25
click at [307, 375] on div at bounding box center [448, 220] width 562 height 385
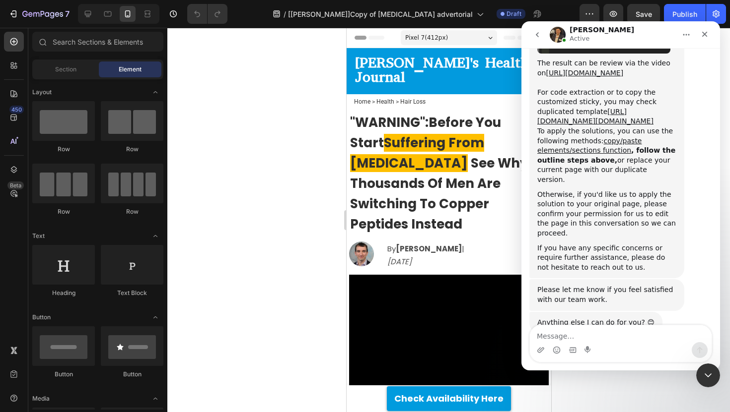
click at [335, 380] on div at bounding box center [448, 220] width 562 height 385
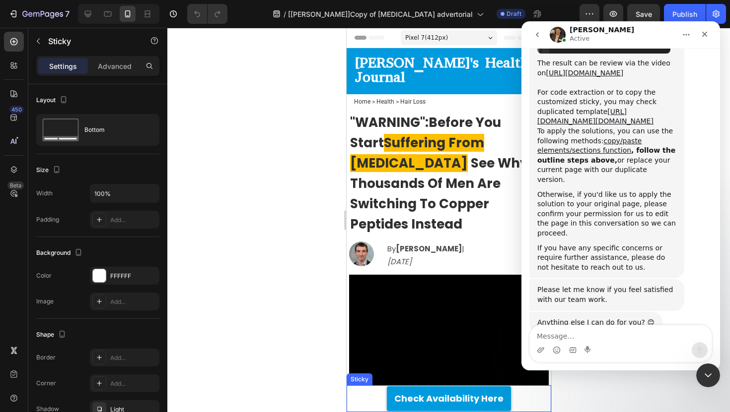
click at [385, 386] on div "Get Up to 67% OFF [DATE] Text Block Check Availability Here Button Row Product" at bounding box center [448, 399] width 205 height 27
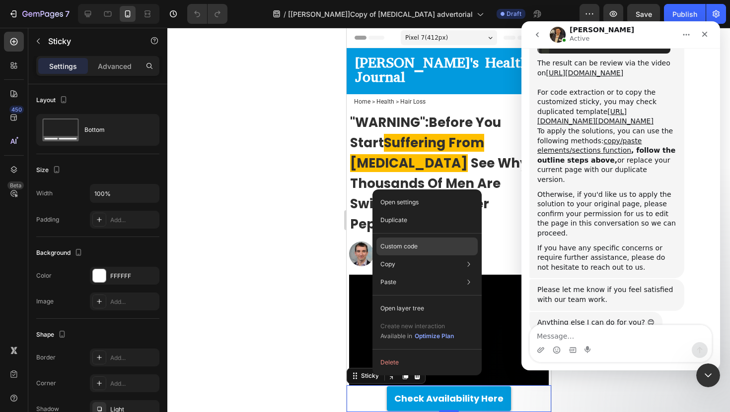
click at [414, 249] on p "Custom code" at bounding box center [398, 246] width 37 height 9
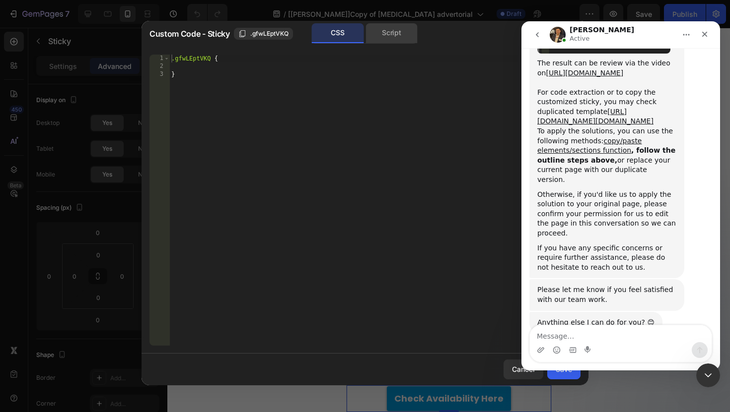
click at [380, 38] on div "Script" at bounding box center [391, 33] width 52 height 20
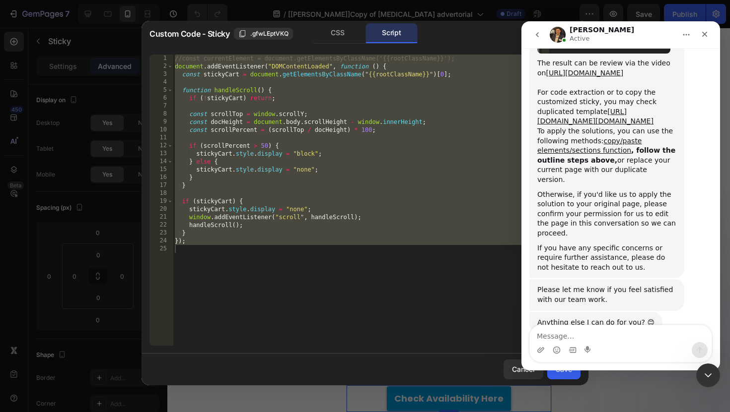
type textarea "});"
click at [221, 106] on div "//const currentElement = document.getElementsByClassName('{{rootClassName}}'); …" at bounding box center [377, 208] width 408 height 307
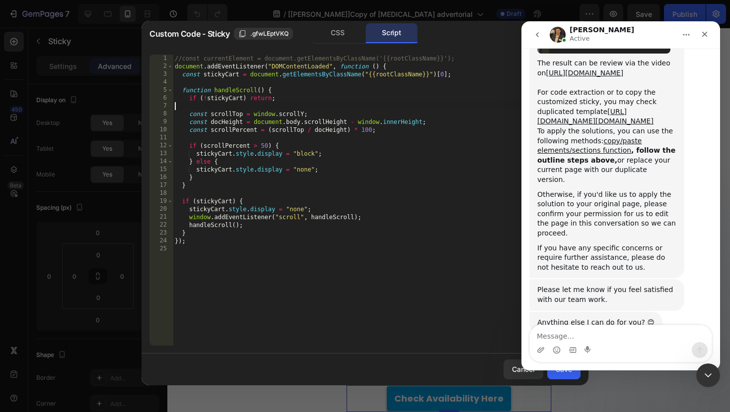
type textarea "});"
